Goal: Transaction & Acquisition: Register for event/course

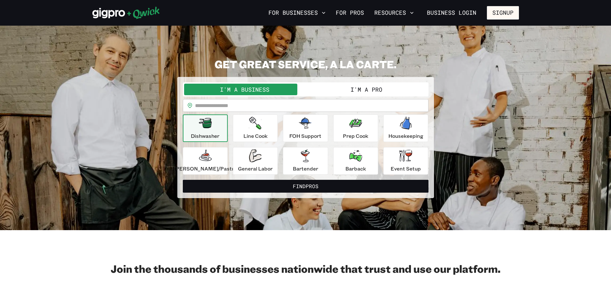
click at [357, 89] on button "I'm a Pro" at bounding box center [367, 90] width 122 height 12
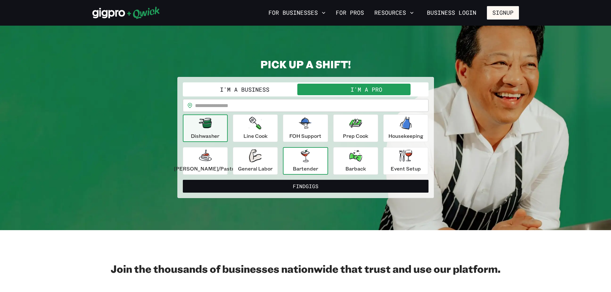
click at [305, 160] on icon "button" at bounding box center [305, 155] width 9 height 13
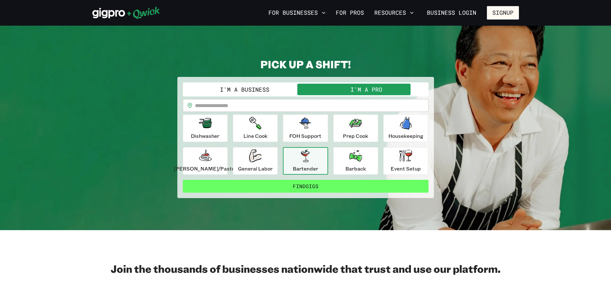
click at [306, 185] on button "Find Gigs" at bounding box center [306, 186] width 246 height 13
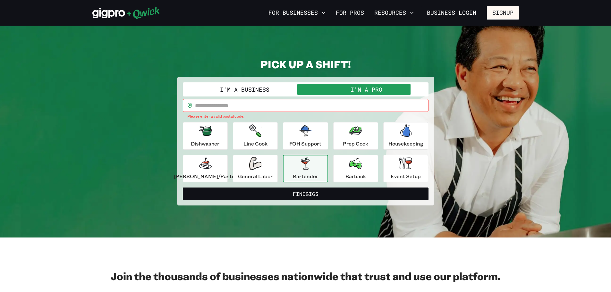
click at [254, 103] on input "text" at bounding box center [311, 105] width 233 height 13
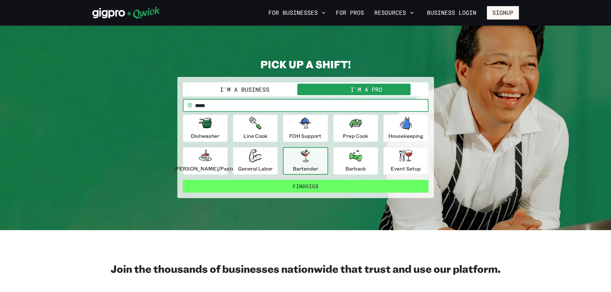
type input "*****"
click at [306, 186] on button "Find Gigs" at bounding box center [306, 186] width 246 height 13
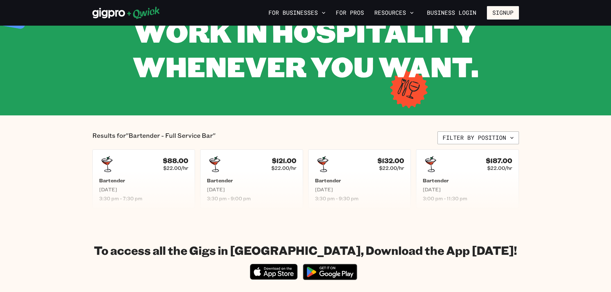
scroll to position [96, 0]
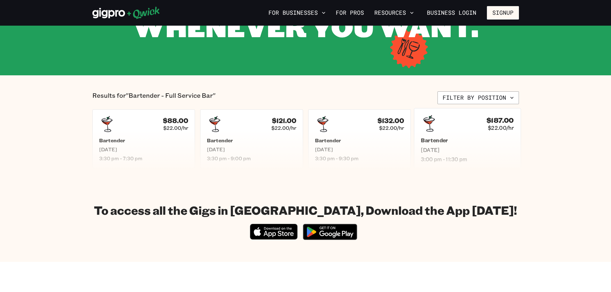
click at [457, 131] on div "$187.00 $22.00/hr" at bounding box center [467, 123] width 93 height 17
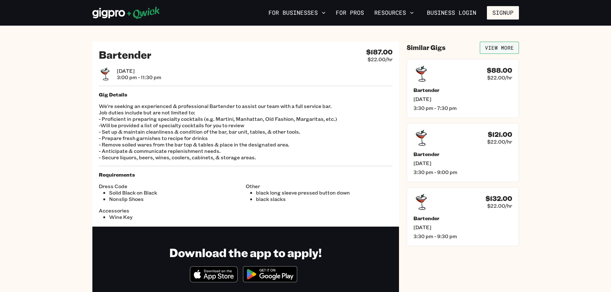
click at [499, 46] on link "View More" at bounding box center [499, 48] width 39 height 12
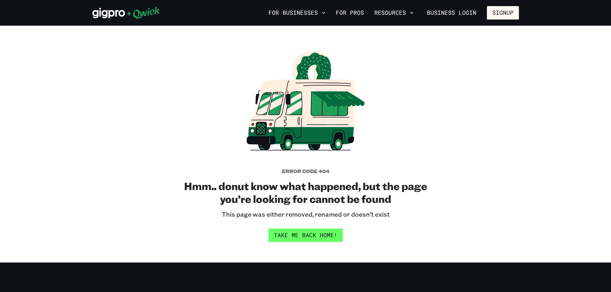
click at [311, 236] on link "Take me back home!" at bounding box center [305, 235] width 74 height 13
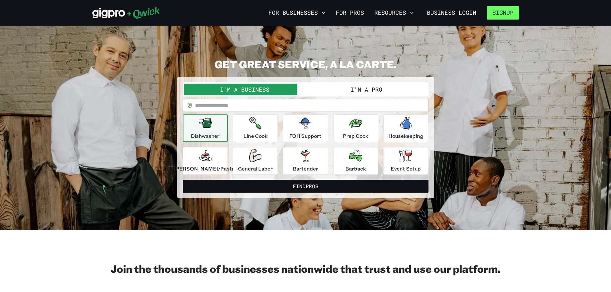
click at [502, 11] on button "Signup" at bounding box center [503, 12] width 32 height 13
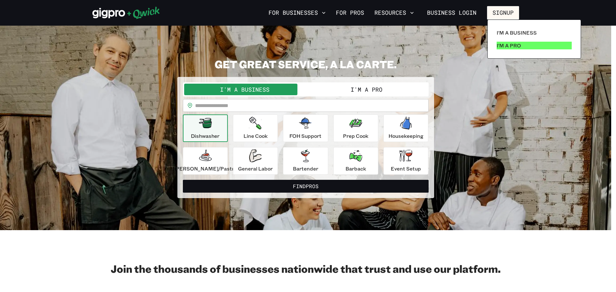
click at [509, 43] on p "I'm a Pro" at bounding box center [508, 46] width 24 height 8
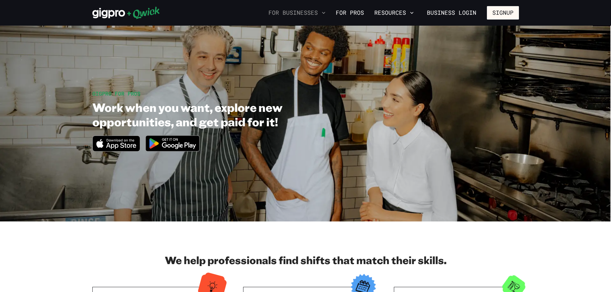
click at [302, 13] on button "For Businesses" at bounding box center [297, 12] width 62 height 11
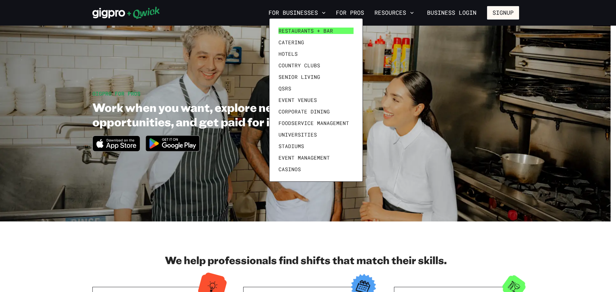
click at [300, 29] on span "Restaurants + Bar" at bounding box center [305, 31] width 55 height 6
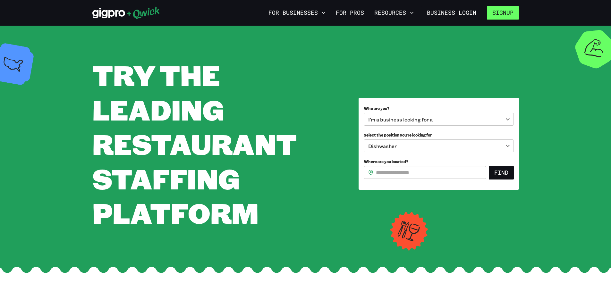
click at [503, 13] on button "Signup" at bounding box center [503, 12] width 32 height 13
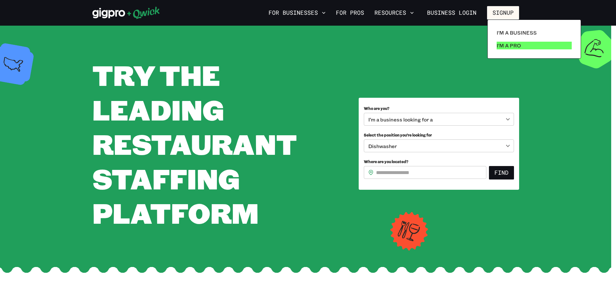
click at [505, 45] on p "I'm a Pro" at bounding box center [508, 46] width 24 height 8
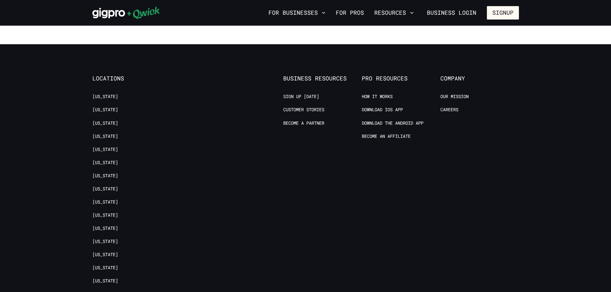
scroll to position [1315, 0]
